Goal: Transaction & Acquisition: Download file/media

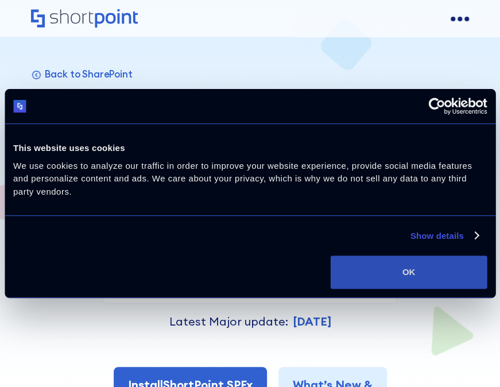
click at [407, 271] on button "OK" at bounding box center [408, 271] width 156 height 33
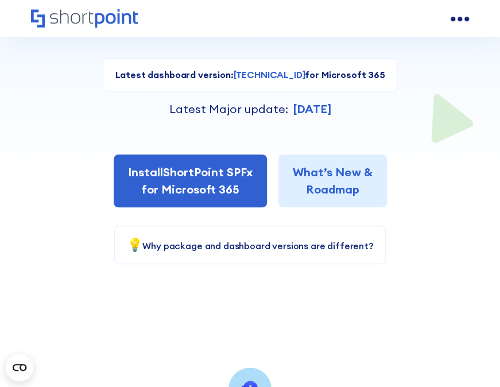
scroll to position [213, 0]
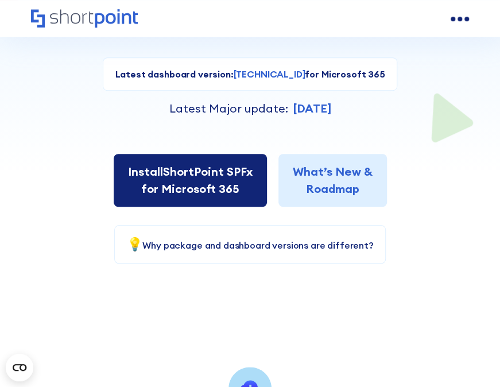
click at [250, 198] on link "Install ShortPoint SPFx for Microsoft 365" at bounding box center [190, 180] width 153 height 53
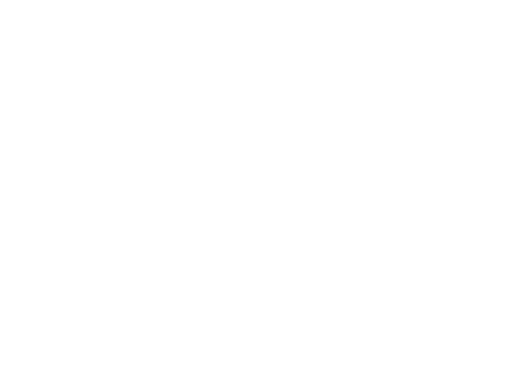
select select "Microsoft 365"
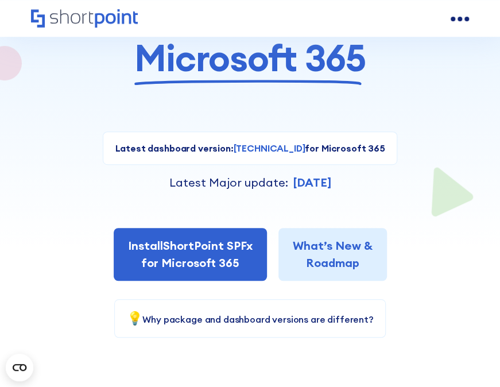
scroll to position [144, 0]
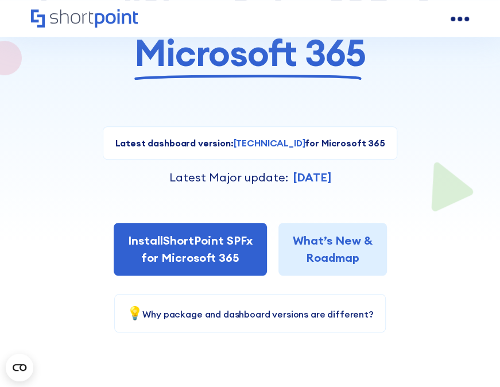
click at [443, 192] on div "Latest dashboard version: 8.5.2.0 for Microsoft 365 Current version: 7.5.5.7 fo…" at bounding box center [249, 220] width 437 height 225
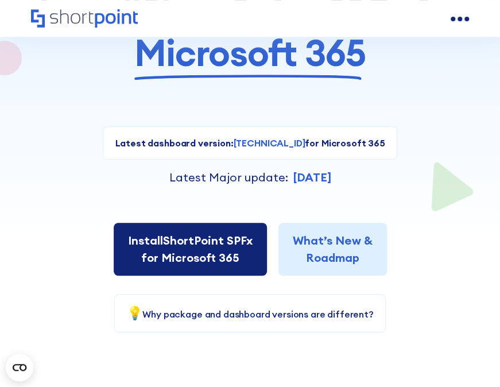
click at [206, 255] on link "Install ShortPoint SPFx for Microsoft 365" at bounding box center [190, 249] width 153 height 53
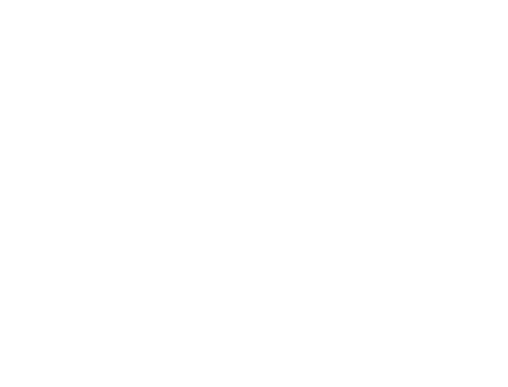
select select "Microsoft 365"
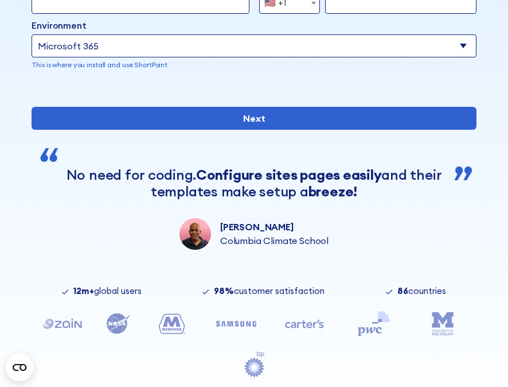
scroll to position [253, 0]
